Goal: Task Accomplishment & Management: Use online tool/utility

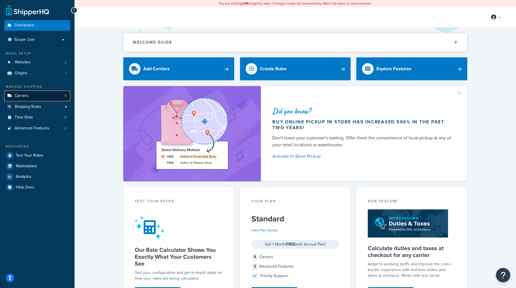
click at [46, 97] on link "Carriers 5" at bounding box center [37, 96] width 66 height 11
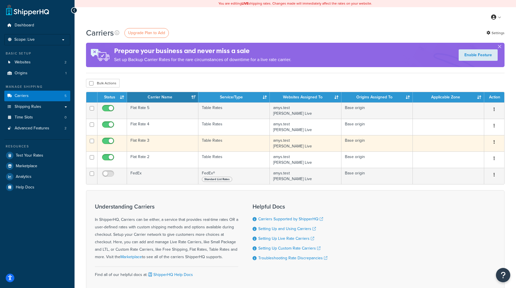
click at [151, 142] on td "Flat Rate 3" at bounding box center [162, 143] width 71 height 16
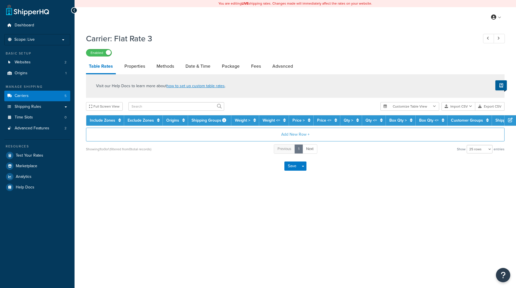
select select "25"
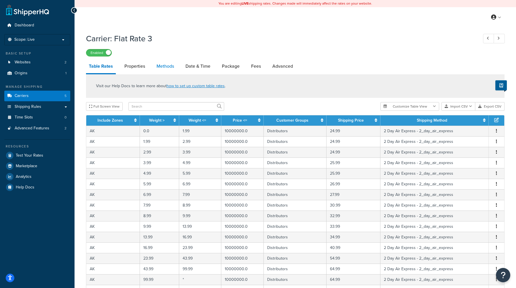
click at [168, 64] on link "Methods" at bounding box center [165, 66] width 23 height 14
select select "25"
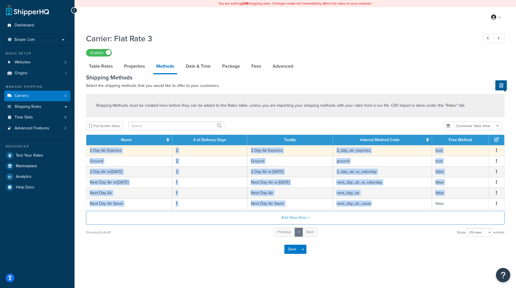
drag, startPoint x: 395, startPoint y: 206, endPoint x: 100, endPoint y: 145, distance: 302.0
click at [100, 145] on tbody "2 Day Air Express 2 2 Day Air Express 2_day_air_express true Edit Delete Ground…" at bounding box center [295, 177] width 418 height 64
copy tbody "2 Day Air Express 2 2 Day Air Express 2_day_air_express true Edit Delete Ground…"
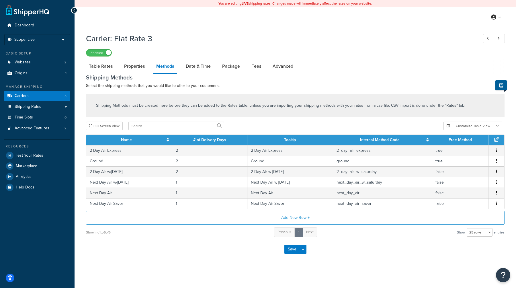
click at [91, 260] on div "Save Save Dropdown Save and Edit" at bounding box center [295, 250] width 419 height 24
click at [60, 106] on link "Shipping Rules" at bounding box center [37, 107] width 66 height 11
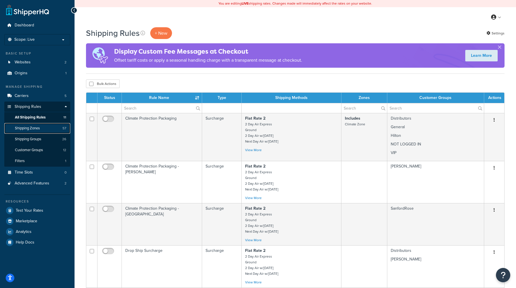
click at [34, 128] on span "Shipping Zones" at bounding box center [27, 128] width 25 height 5
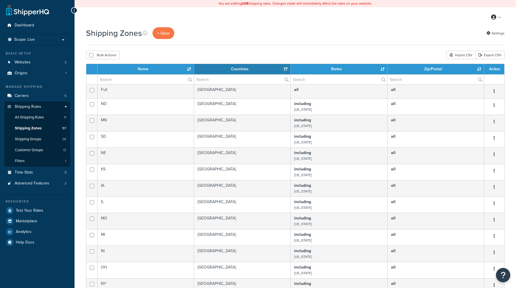
select select "15"
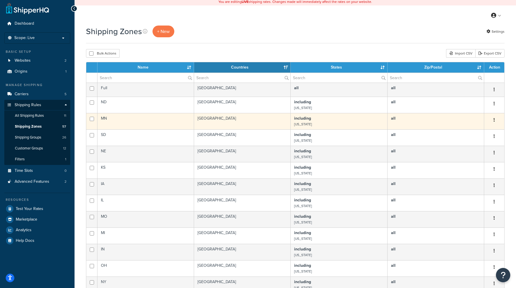
scroll to position [1, 0]
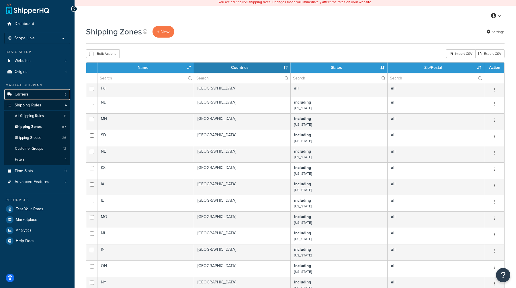
click at [22, 95] on span "Carriers" at bounding box center [22, 94] width 14 height 5
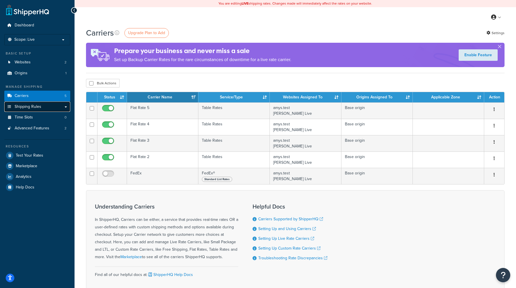
click at [65, 107] on link "Shipping Rules" at bounding box center [37, 107] width 66 height 11
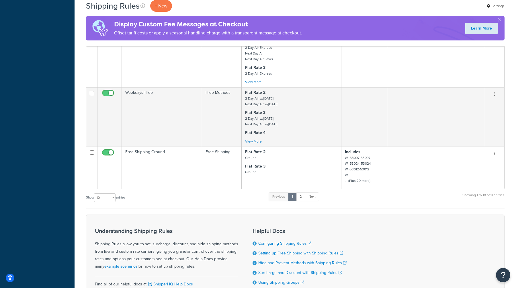
scroll to position [412, 0]
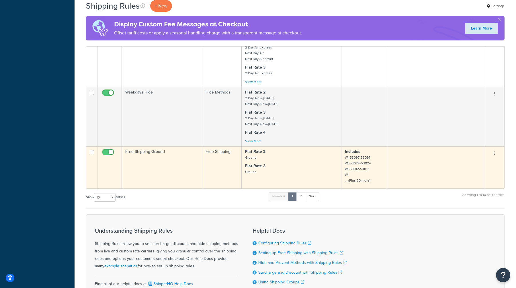
click at [161, 166] on td "Free Shipping Ground" at bounding box center [162, 167] width 80 height 42
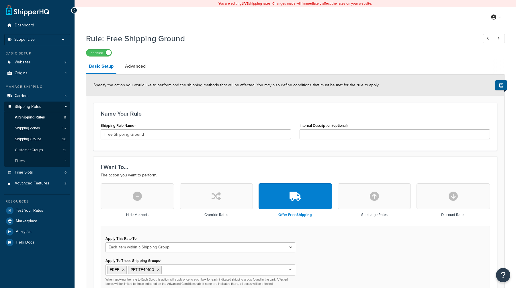
select select "ITEM"
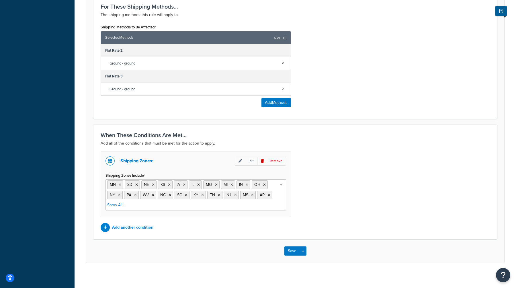
scroll to position [320, 0]
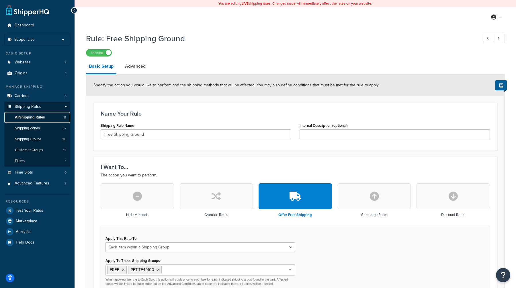
click at [32, 115] on span "All Shipping Rules" at bounding box center [30, 117] width 30 height 5
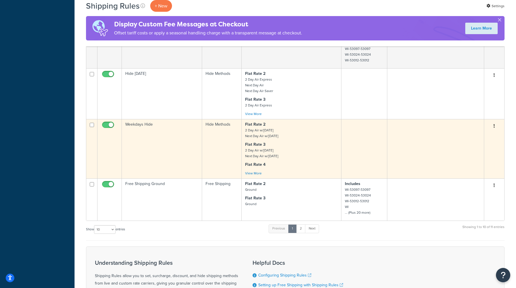
scroll to position [401, 0]
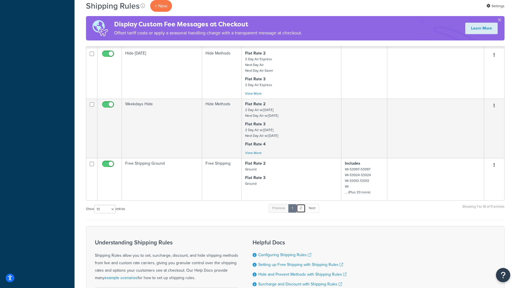
click at [302, 208] on link "2" at bounding box center [300, 208] width 9 height 9
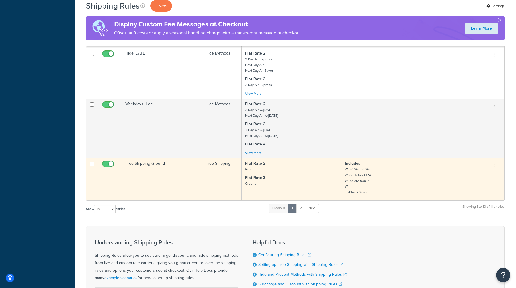
scroll to position [30, 0]
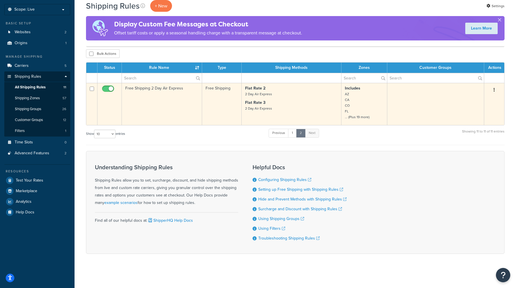
click at [173, 99] on td "Free Shipping 2 Day Air Express" at bounding box center [162, 104] width 80 height 42
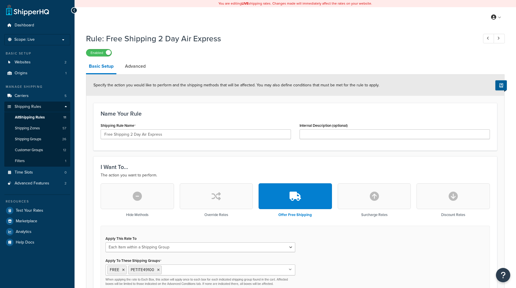
select select "ITEM"
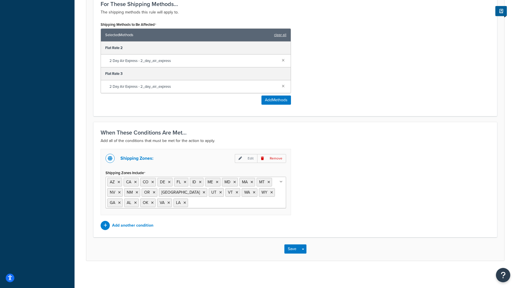
scroll to position [321, 0]
